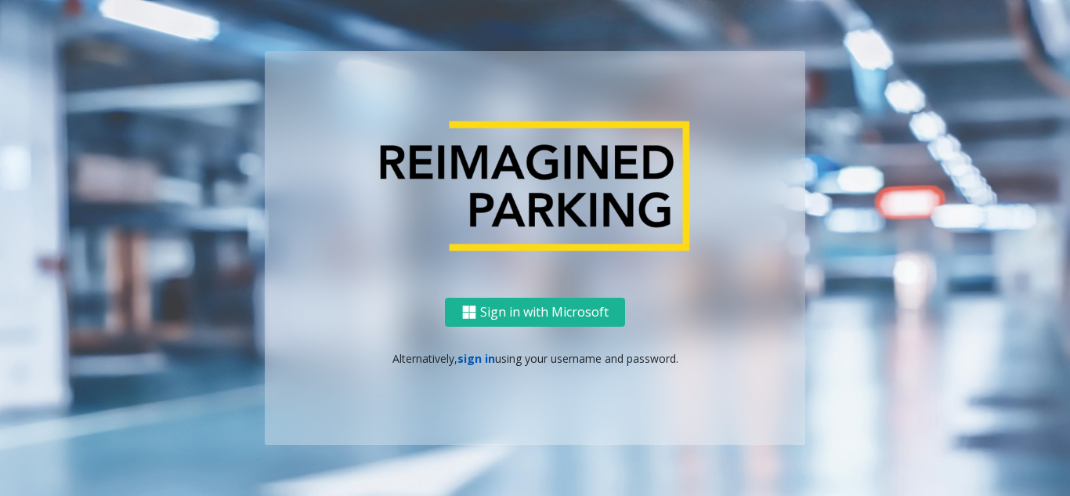
click at [478, 354] on link "sign in" at bounding box center [476, 358] width 38 height 15
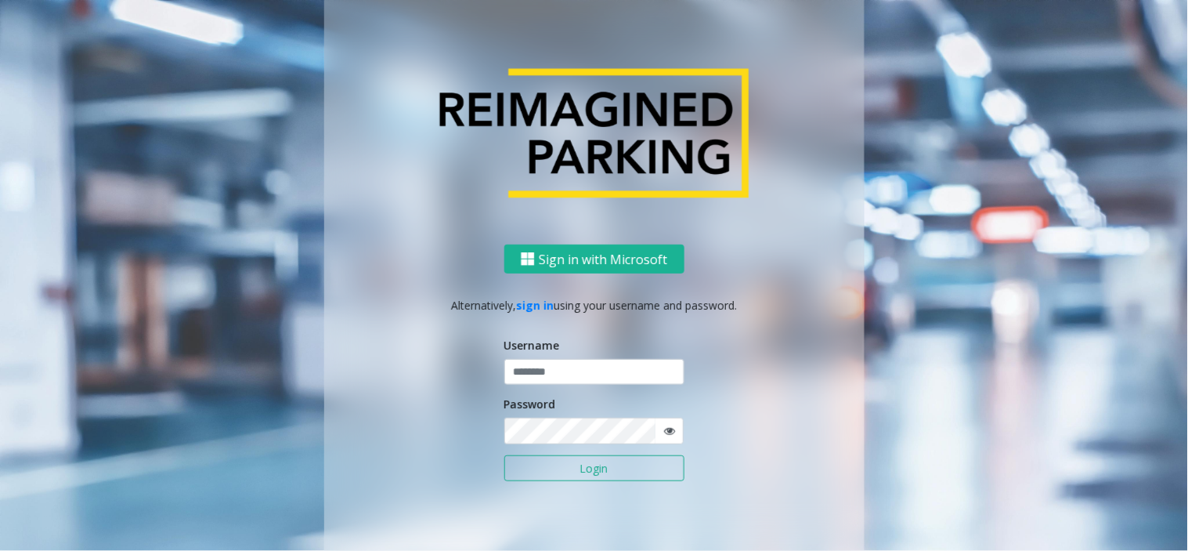
click at [552, 357] on div "Username" at bounding box center [594, 361] width 180 height 49
click at [616, 363] on input "text" at bounding box center [594, 372] width 180 height 27
paste input "**********"
type input "**********"
click at [539, 459] on button "Login" at bounding box center [594, 468] width 180 height 27
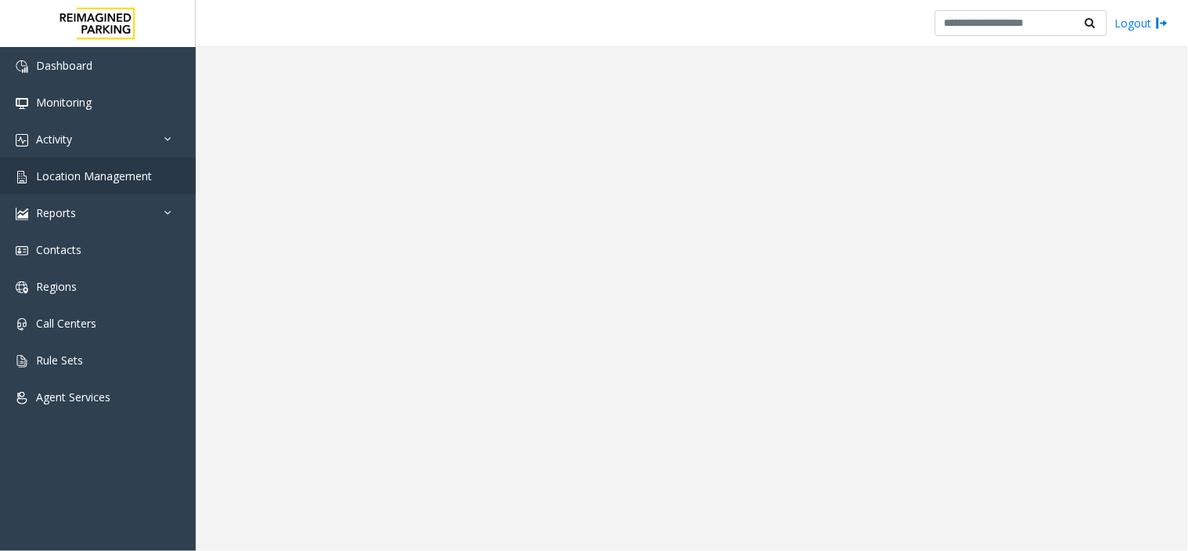
click at [99, 176] on app-root "Dashboard Monitoring Activity Daily Activity Lane Activity Agent Activity Quali…" at bounding box center [594, 275] width 1188 height 551
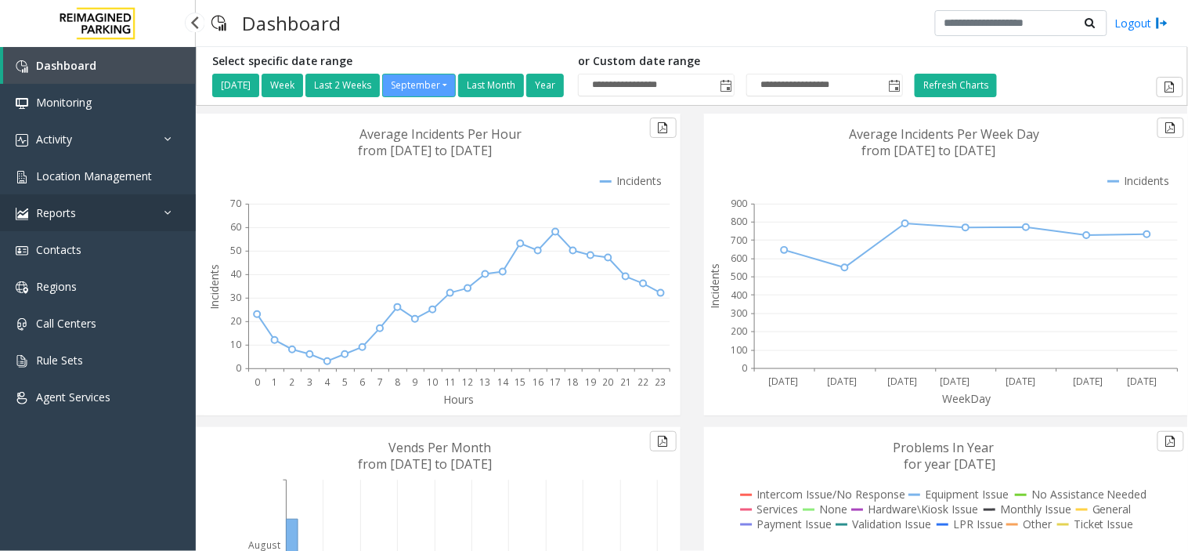
click at [81, 211] on link "Reports" at bounding box center [98, 212] width 196 height 37
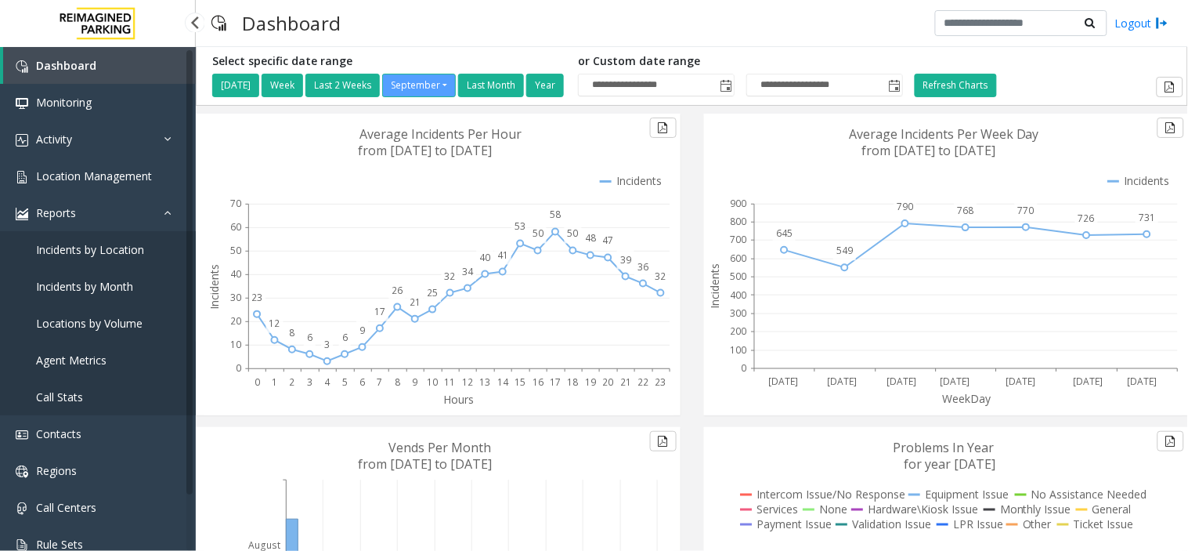
click at [88, 358] on span "Agent Metrics" at bounding box center [71, 359] width 70 height 15
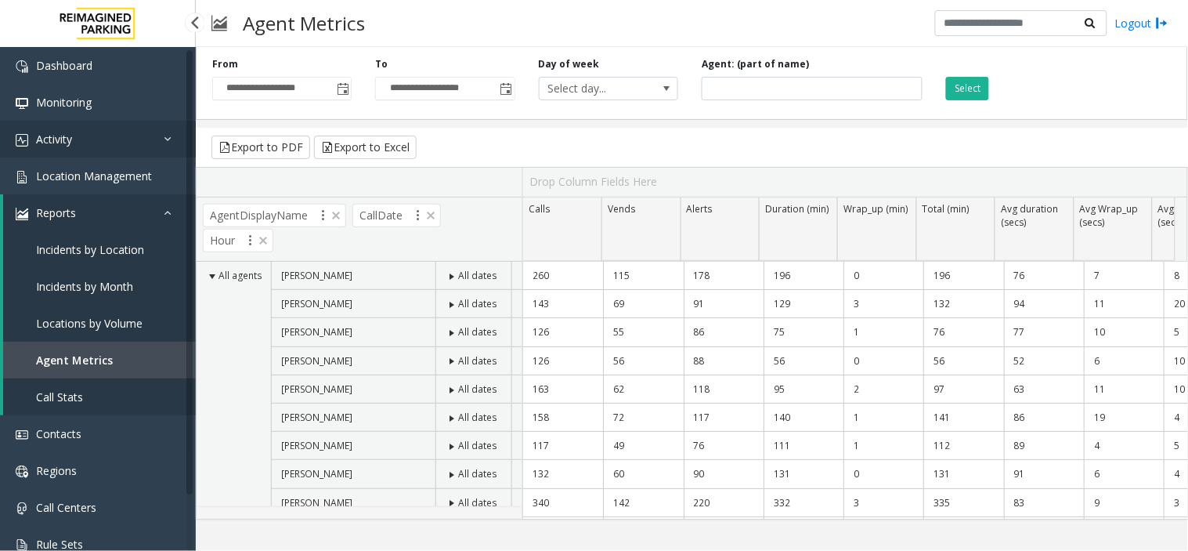
click at [67, 136] on span "Activity" at bounding box center [54, 139] width 36 height 15
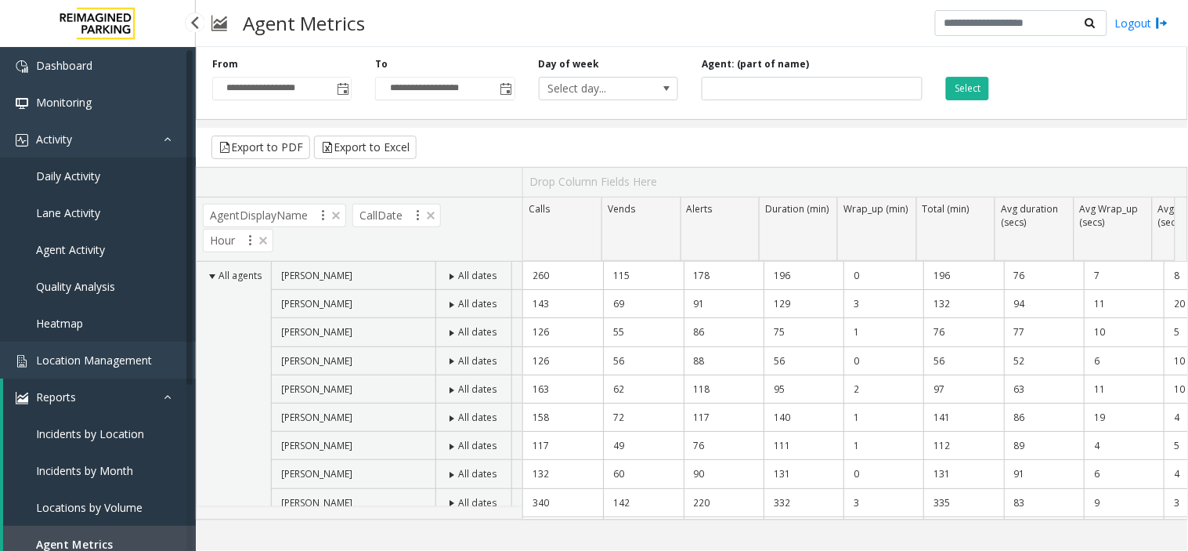
click at [81, 242] on span "Agent Activity" at bounding box center [70, 249] width 69 height 15
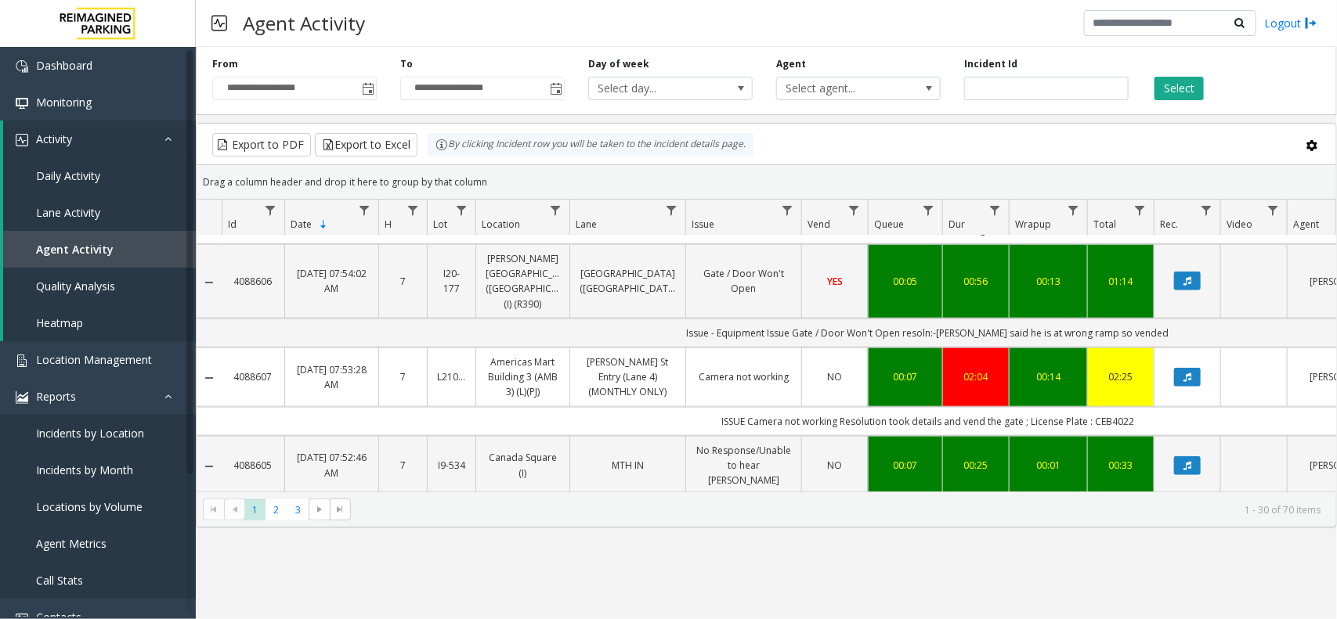
scroll to position [772, 0]
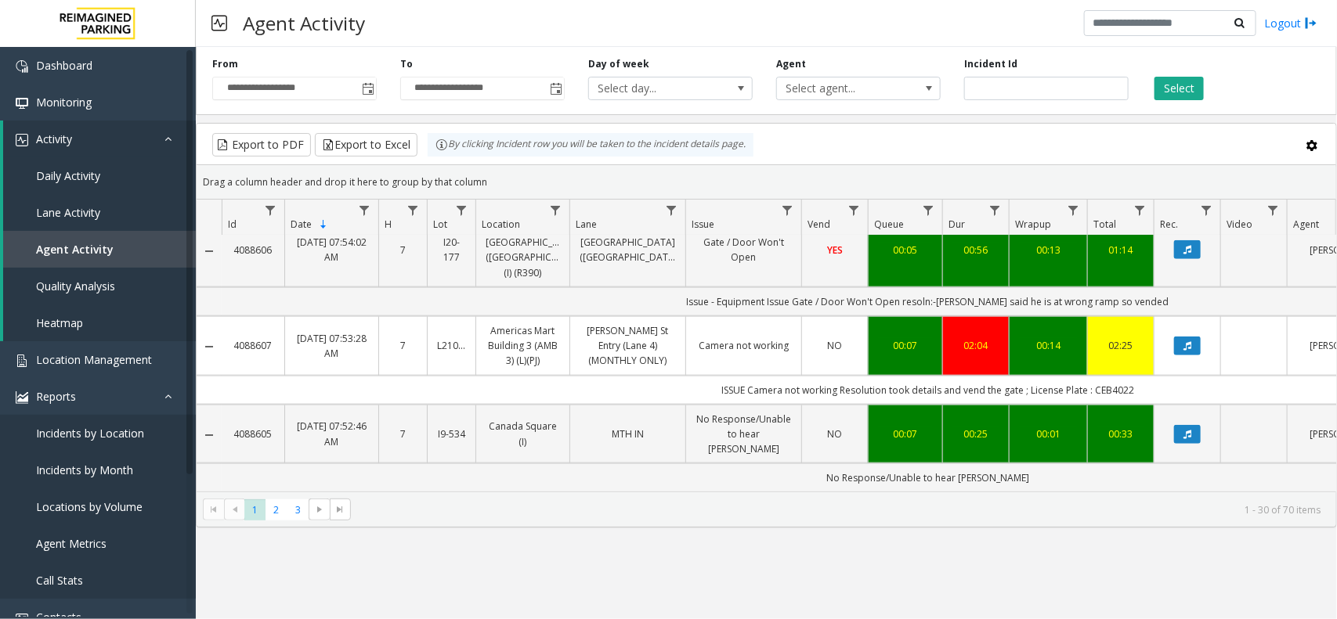
click at [793, 376] on td "ISSUE Camera not working Resolution took details and vend the gate ; License Pl…" at bounding box center [928, 390] width 1412 height 29
copy td "ISSUE Camera not working Resolution took details and vend the gate ; License Pl…"
